Goal: Task Accomplishment & Management: Manage account settings

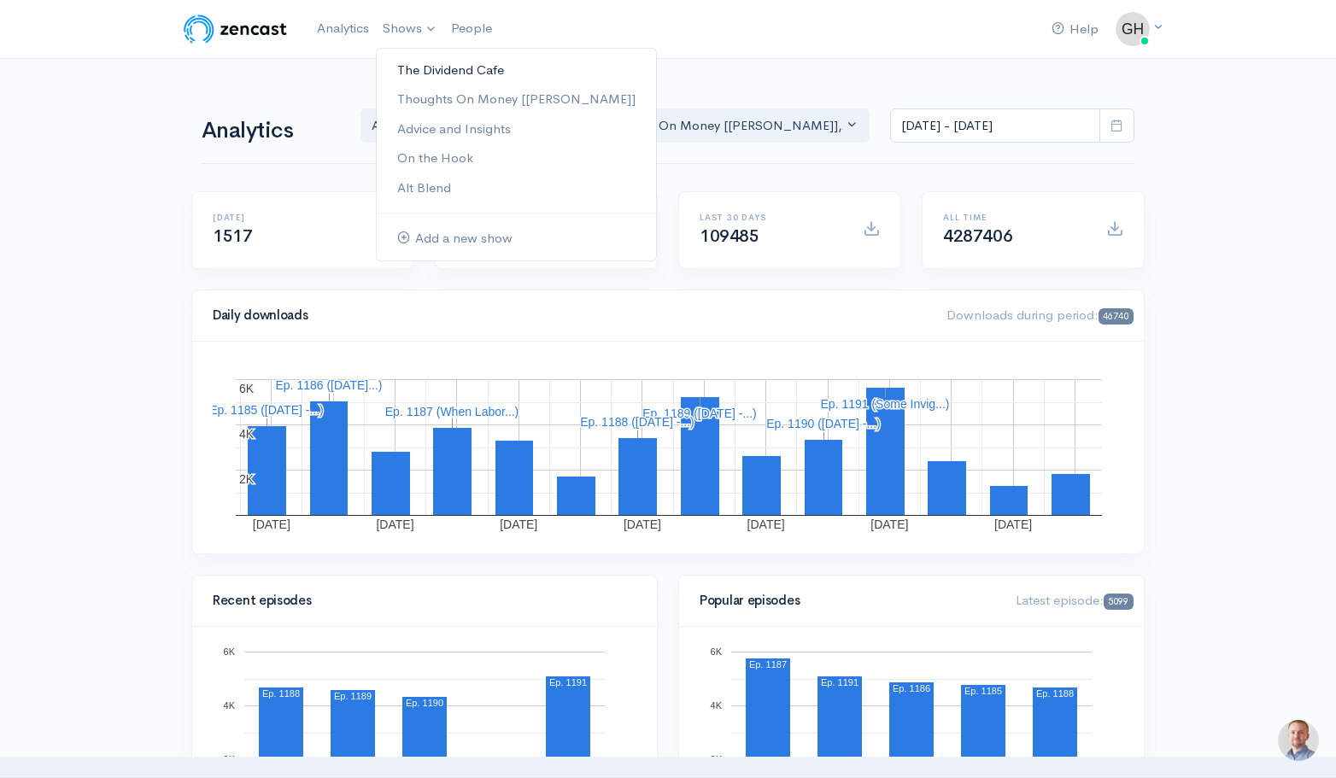
click at [437, 66] on link "The Dividend Cafe" at bounding box center [516, 71] width 279 height 30
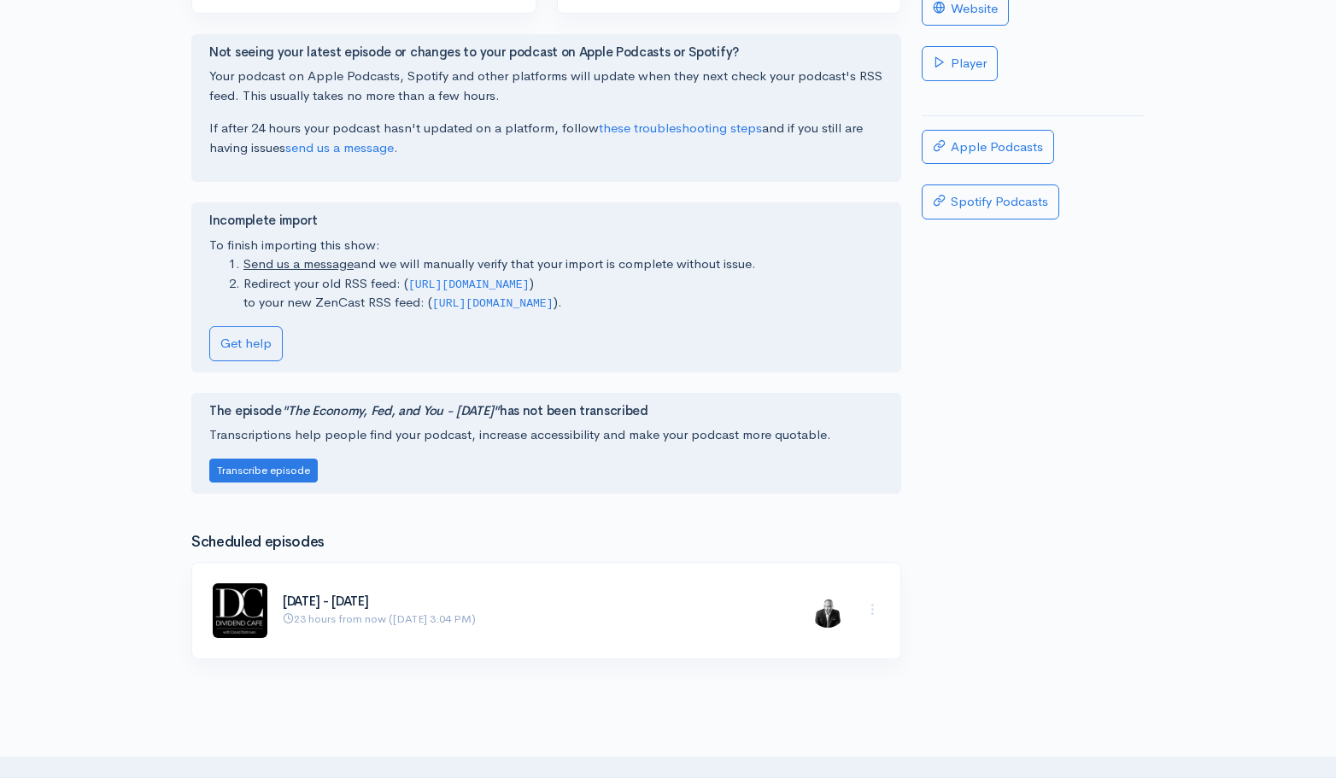
scroll to position [427, 0]
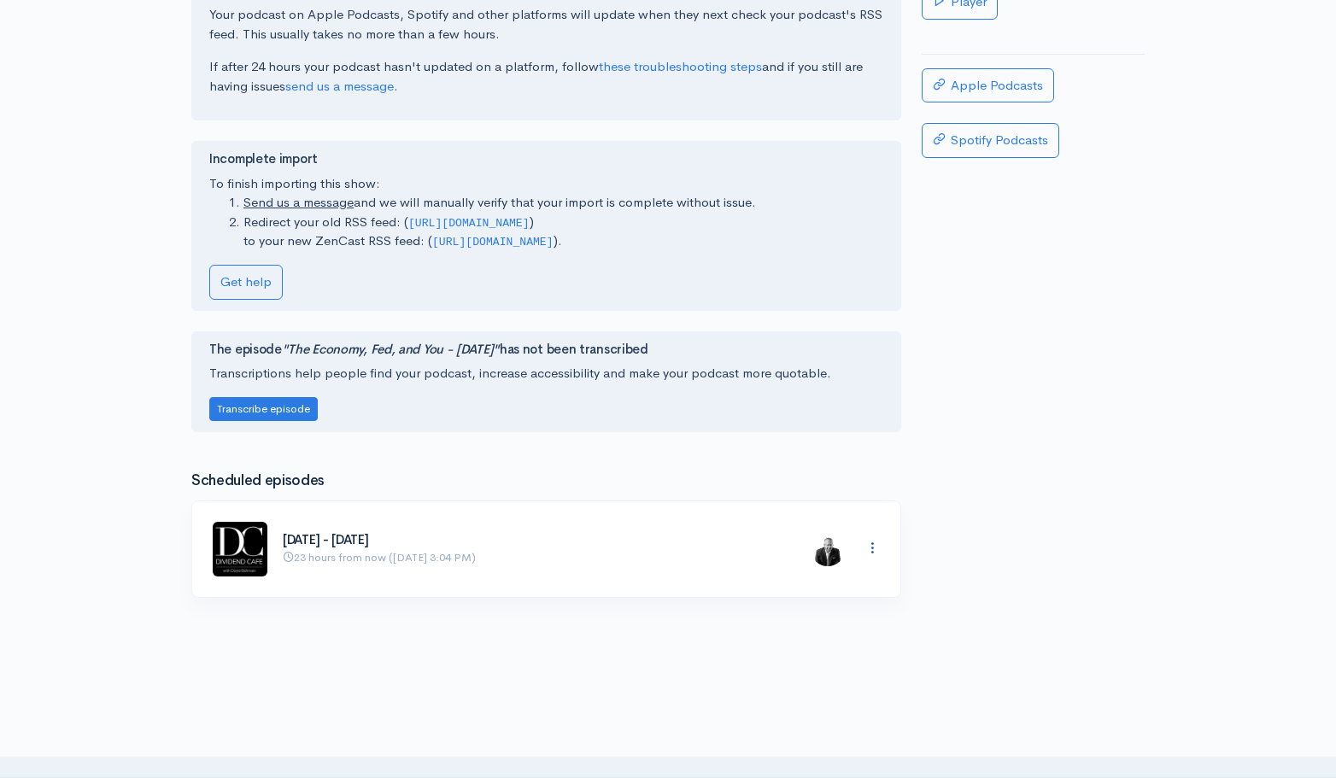
click at [870, 541] on icon at bounding box center [872, 548] width 15 height 15
click at [768, 569] on link "Edit" at bounding box center [811, 581] width 135 height 30
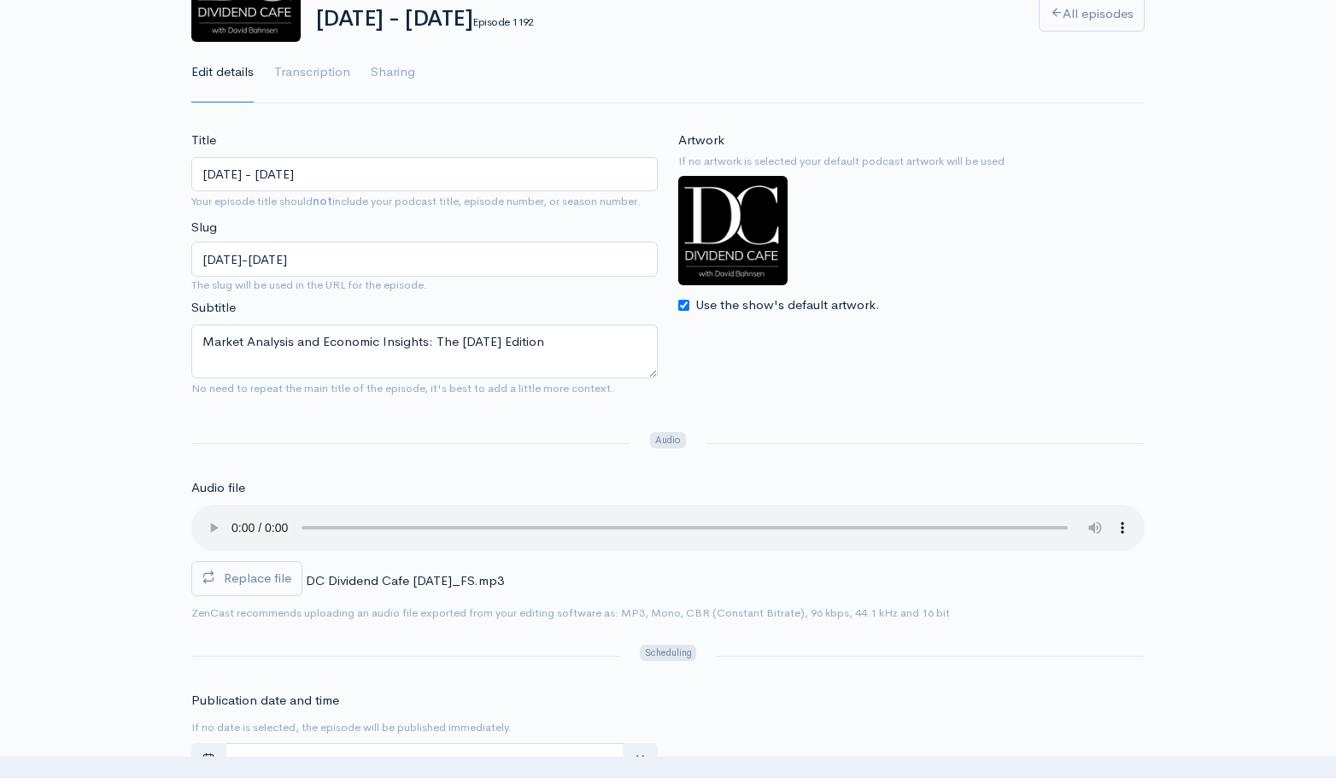
scroll to position [171, 0]
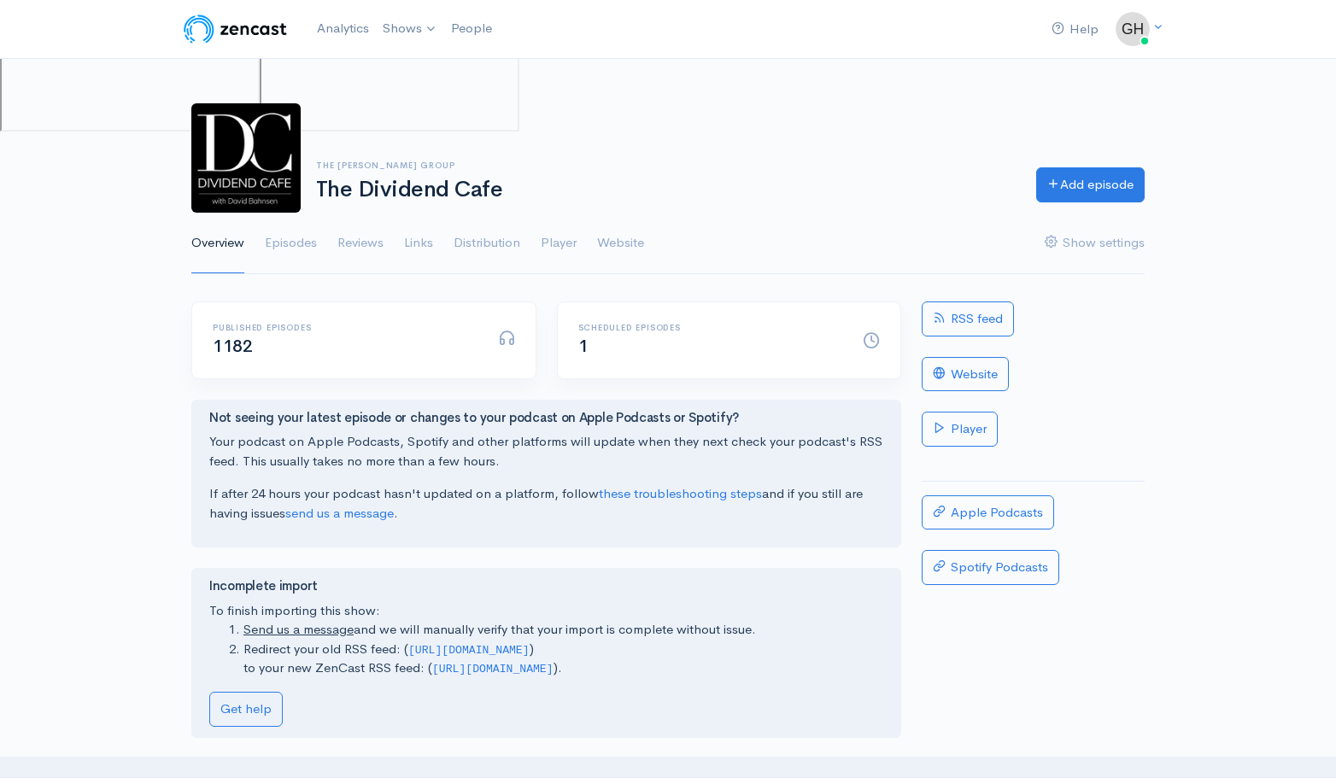
click at [1155, 37] on nav "Help Notifications View all Your profile Team settings The [PERSON_NAME] Group …" at bounding box center [668, 29] width 1336 height 59
click at [999, 211] on link "Logout" at bounding box center [1024, 210] width 260 height 30
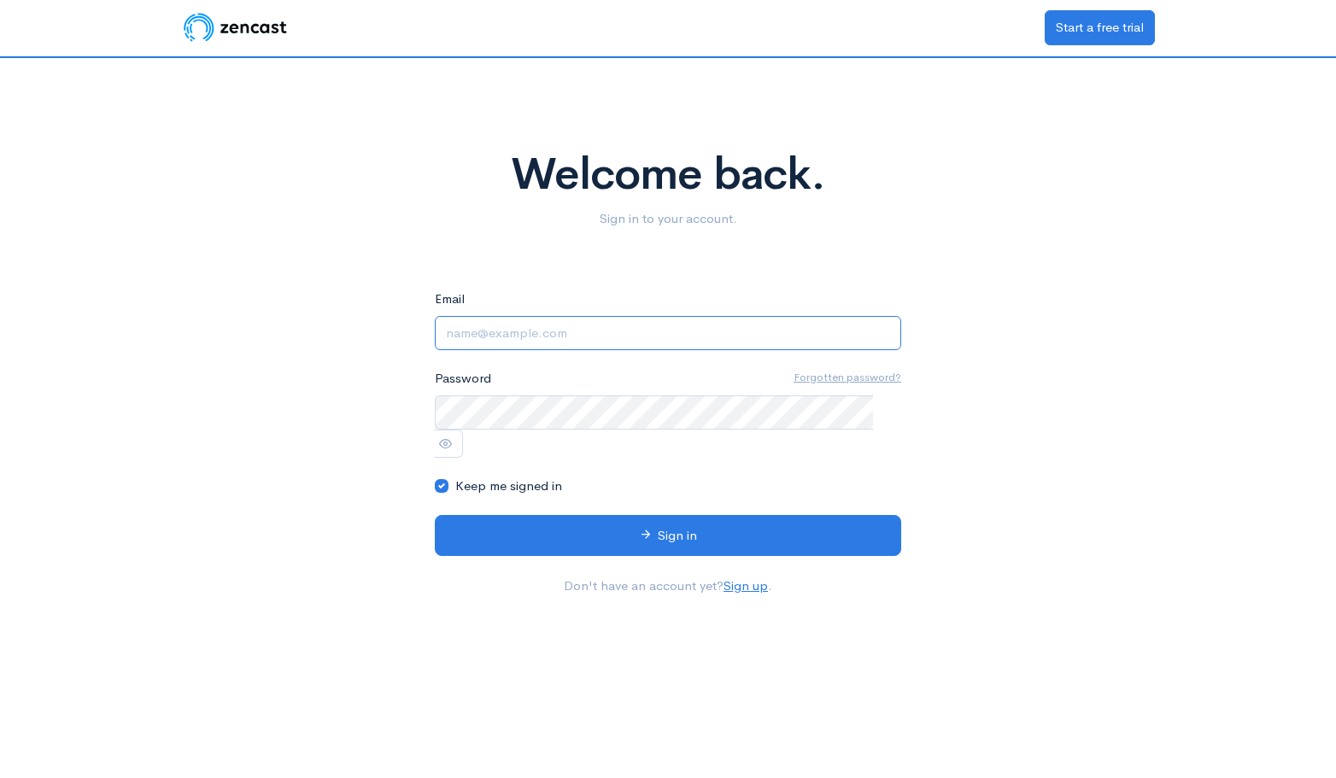
type input "[EMAIL_ADDRESS][DOMAIN_NAME]"
